Goal: Task Accomplishment & Management: Use online tool/utility

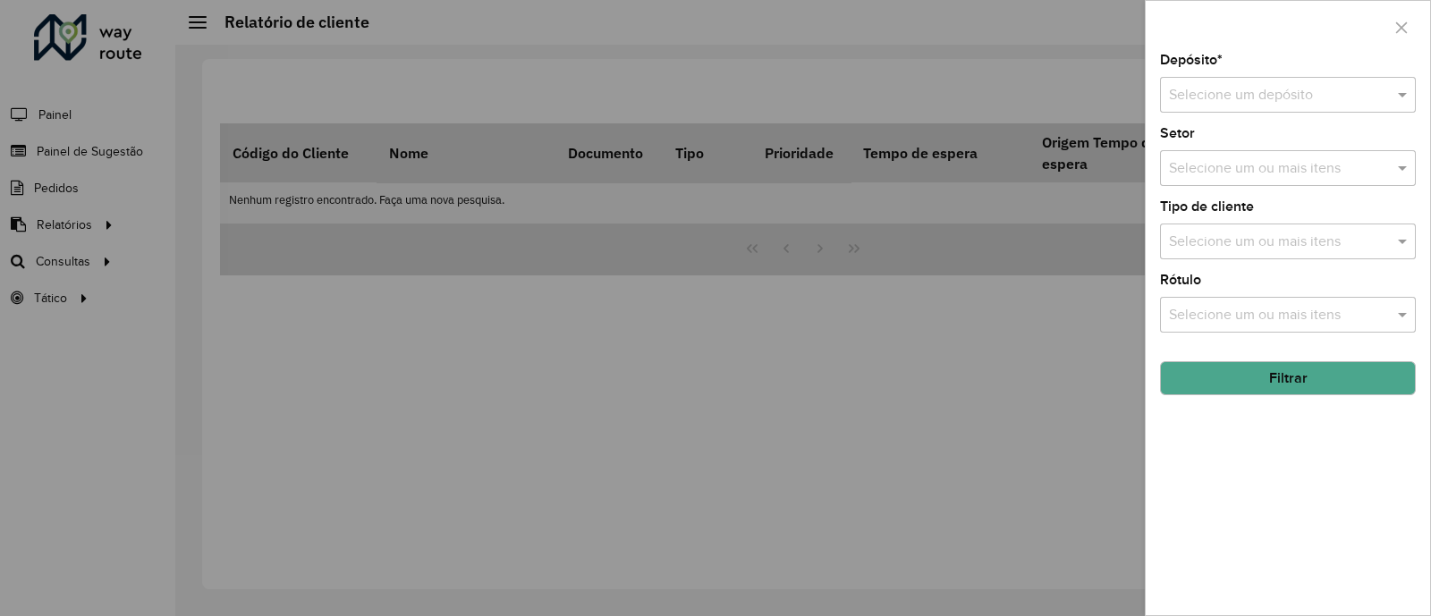
click at [1415, 25] on button "button" at bounding box center [1401, 27] width 29 height 29
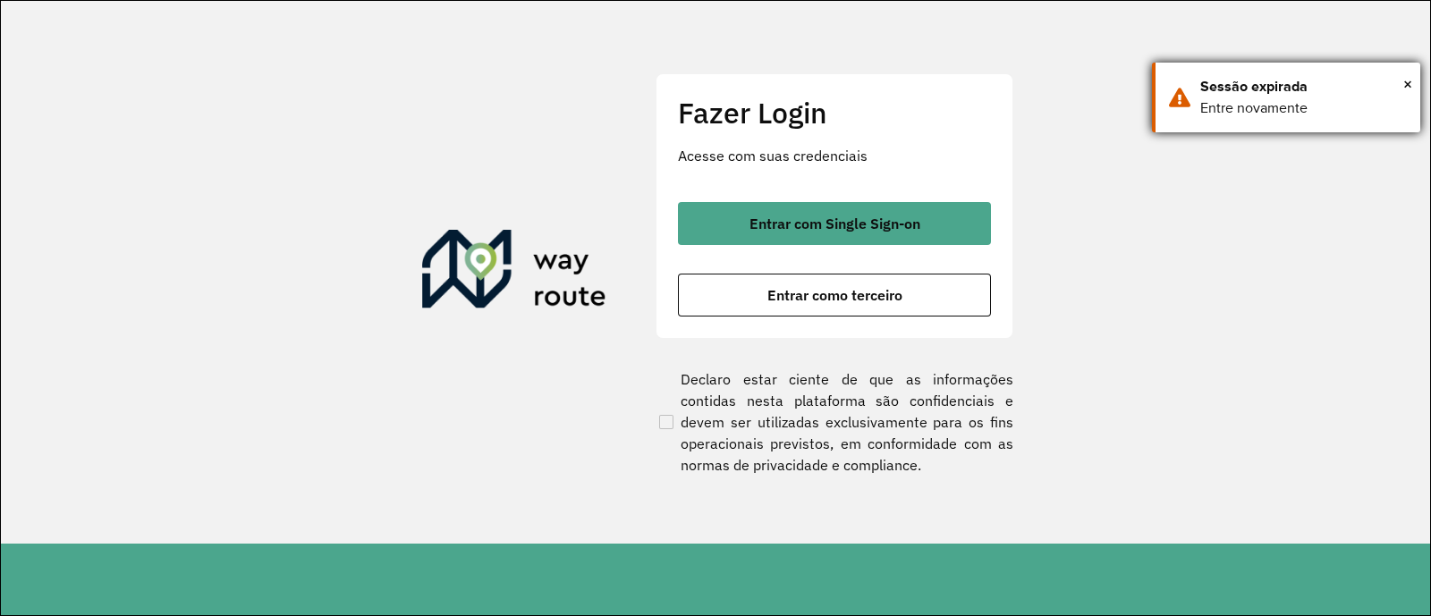
click at [1412, 79] on div "× Sessão expirada Entre novamente" at bounding box center [1286, 98] width 268 height 70
